Goal: Check status: Check status

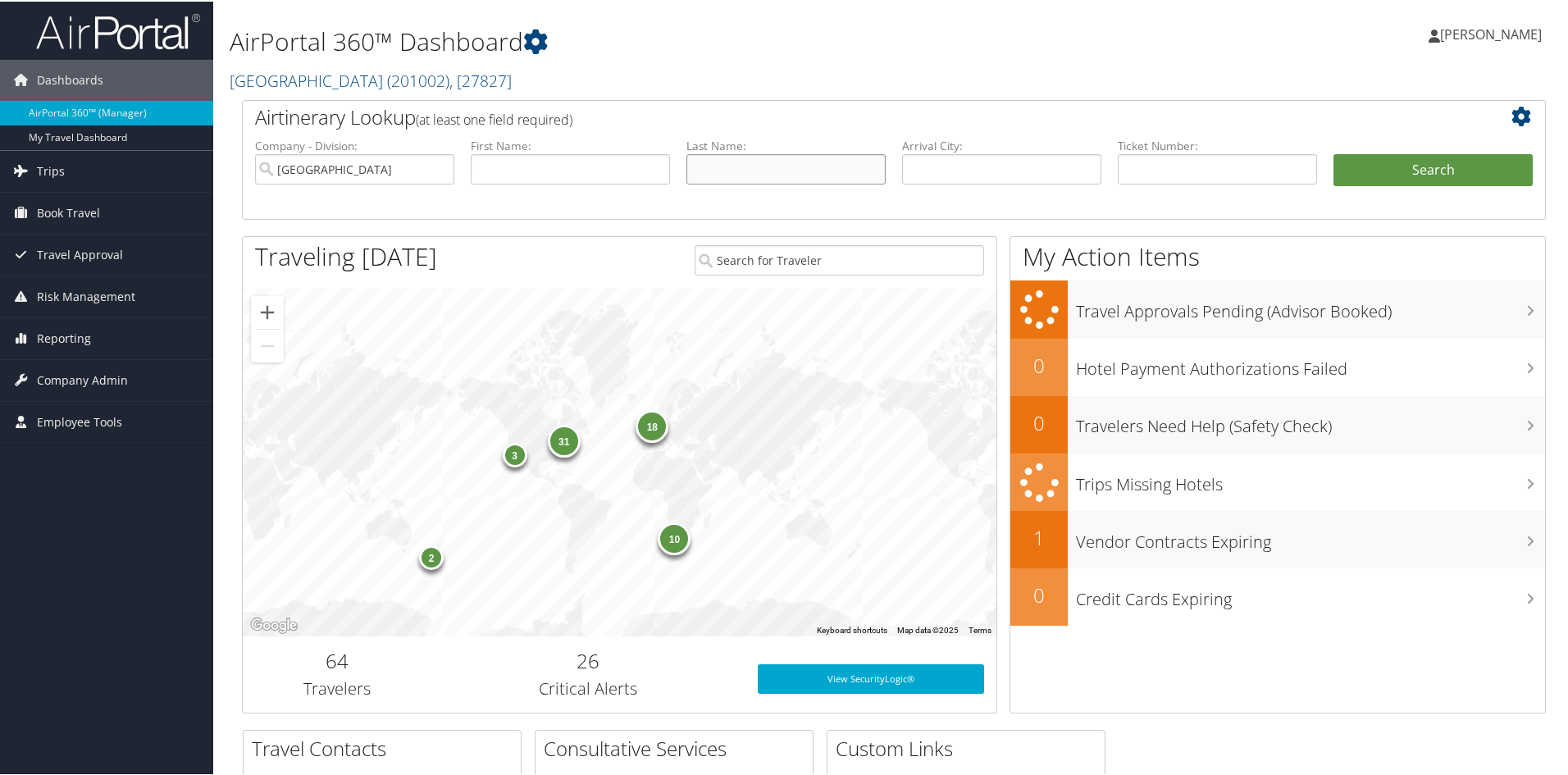
click at [736, 167] on input "text" at bounding box center [786, 168] width 199 height 31
paste input "PETER KLEPEIS"
drag, startPoint x: 725, startPoint y: 170, endPoint x: 668, endPoint y: 168, distance: 57.0
click at [668, 168] on ul "Company - Division: Colgate University First Name: Last Name: PETER KLEPEIS Age…" at bounding box center [894, 177] width 1294 height 82
type input "[PERSON_NAME]"
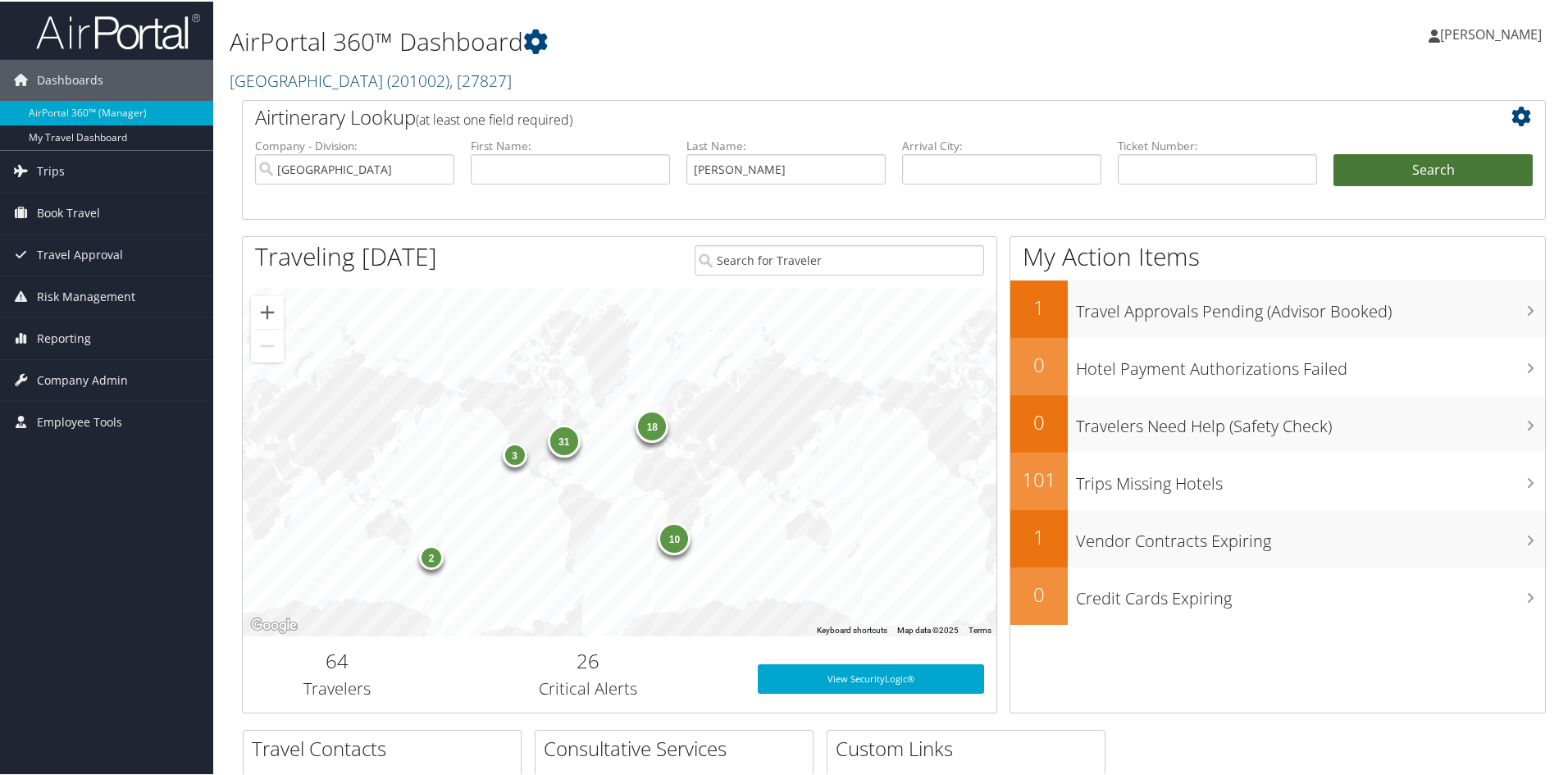
click at [1392, 175] on button "Search" at bounding box center [1432, 169] width 199 height 33
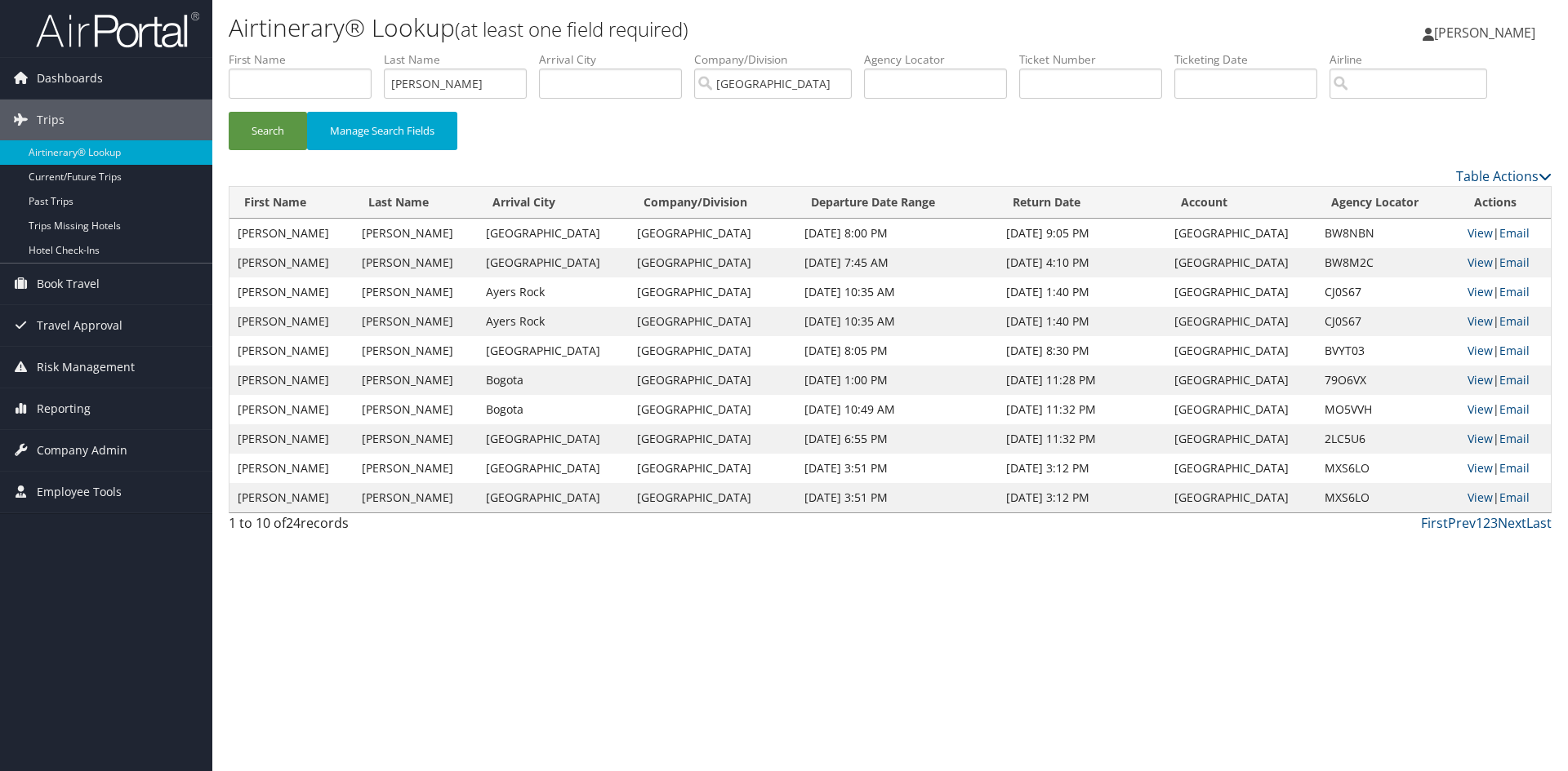
click at [284, 294] on td "[PERSON_NAME]" at bounding box center [291, 292] width 124 height 29
click at [1468, 296] on link "View" at bounding box center [1480, 291] width 25 height 15
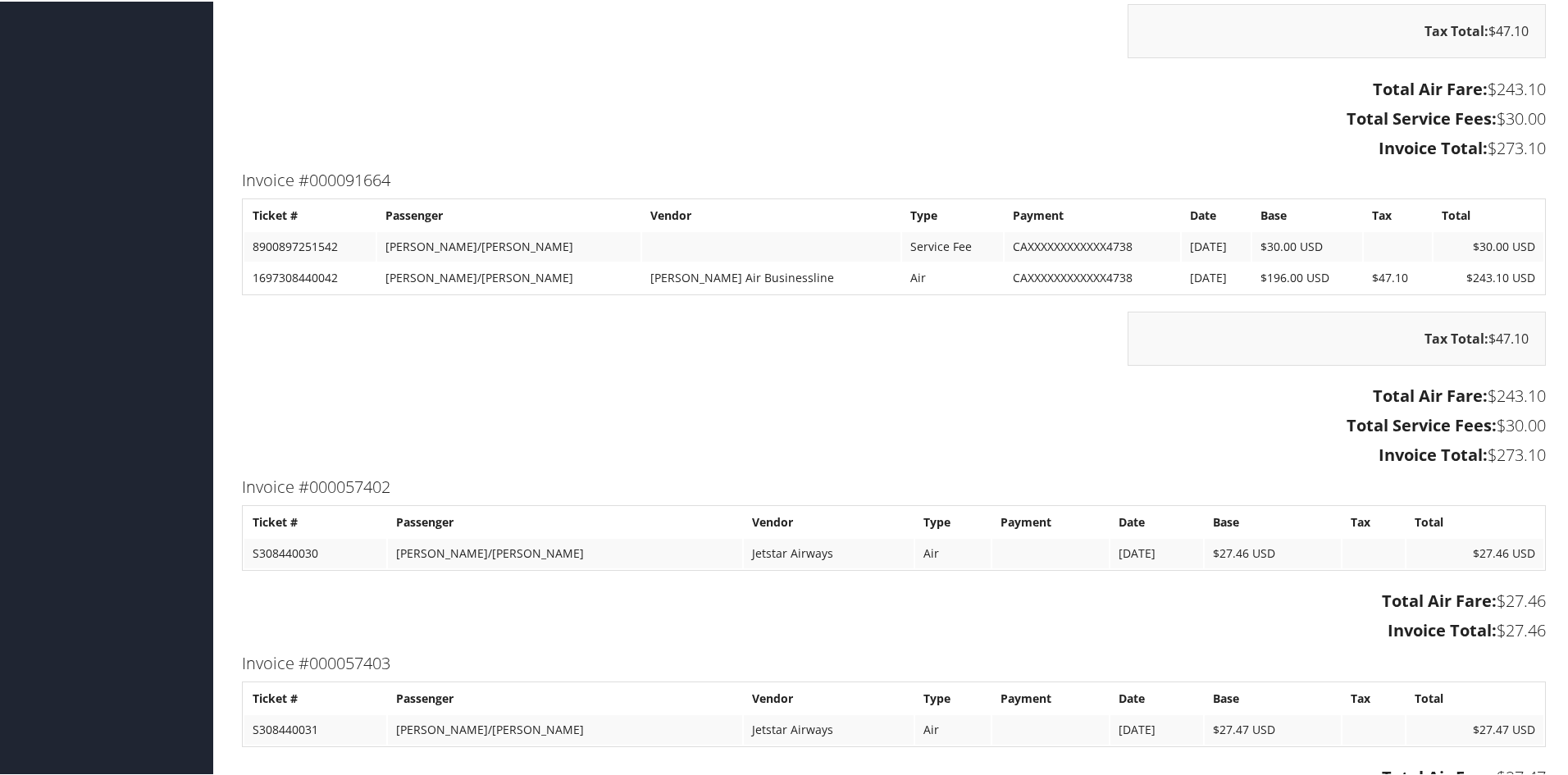
scroll to position [3181, 0]
